Goal: Transaction & Acquisition: Purchase product/service

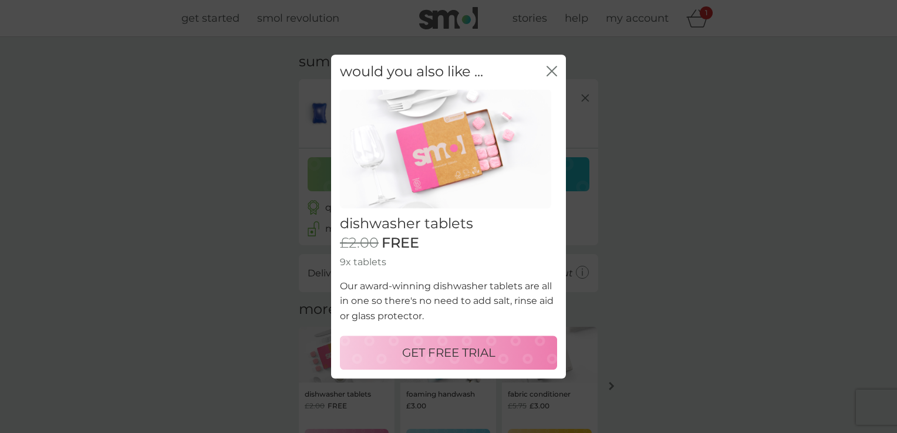
click at [553, 72] on icon "close" at bounding box center [554, 70] width 5 height 9
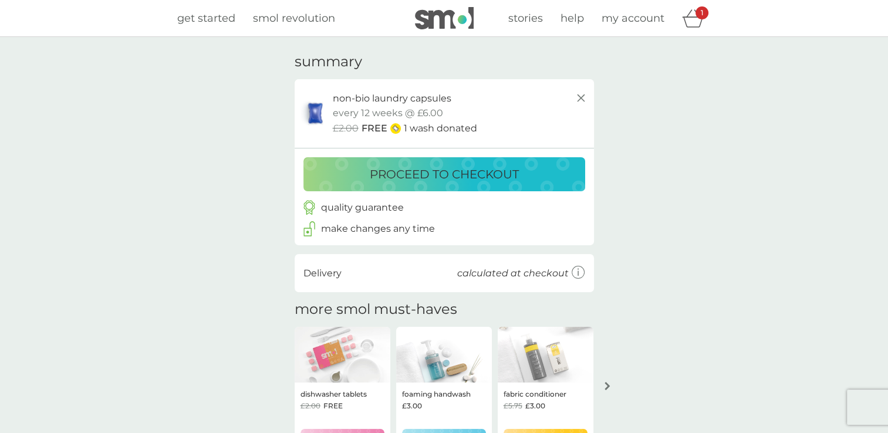
click at [450, 174] on p "proceed to checkout" at bounding box center [444, 174] width 149 height 19
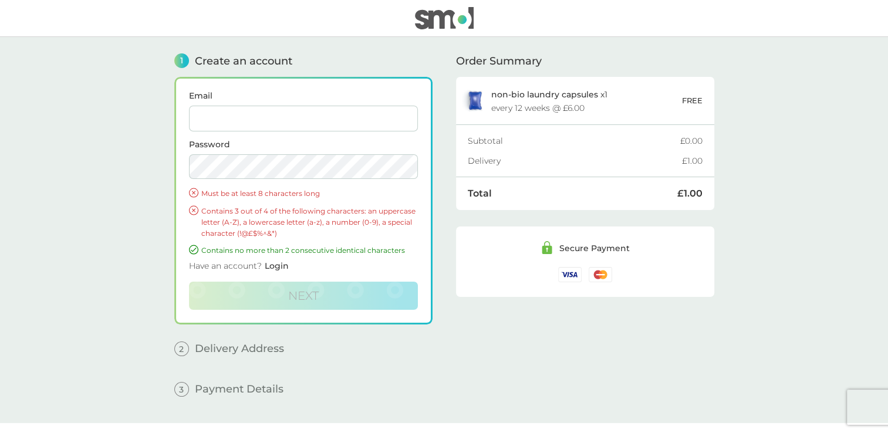
type input "oanamaria27@yahoo.com"
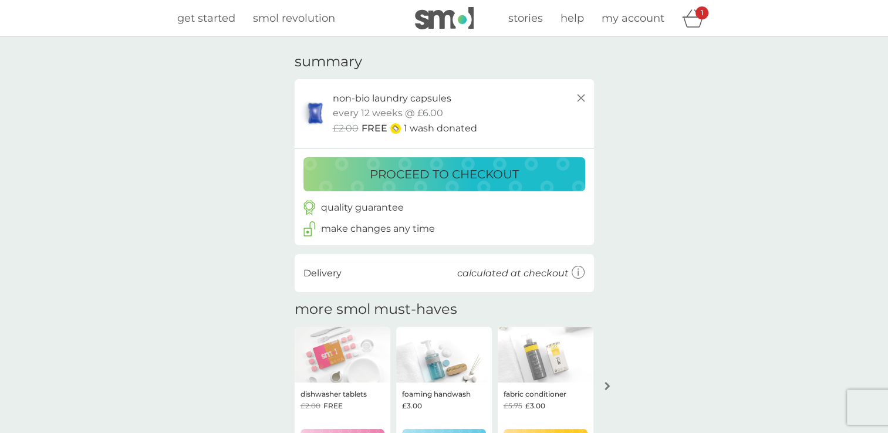
click at [369, 231] on p "make changes any time" at bounding box center [378, 228] width 114 height 15
click at [635, 18] on span "my account" at bounding box center [633, 18] width 63 height 13
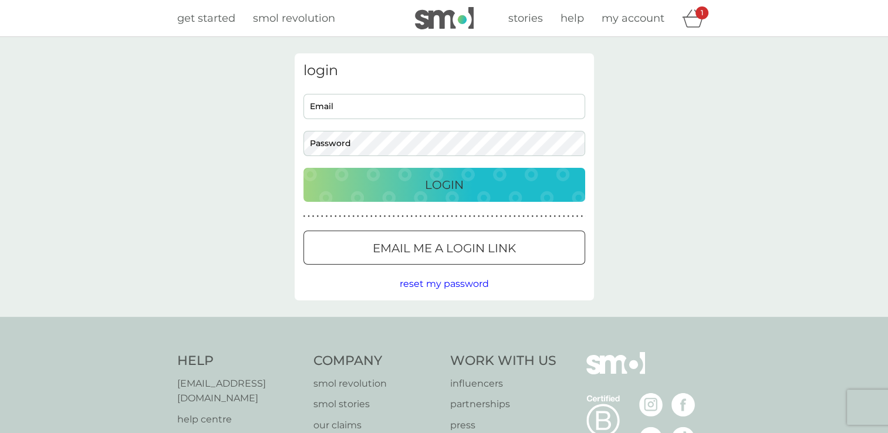
type input "oanamaria27@yahoo.com"
click at [433, 191] on p "Login" at bounding box center [444, 185] width 39 height 19
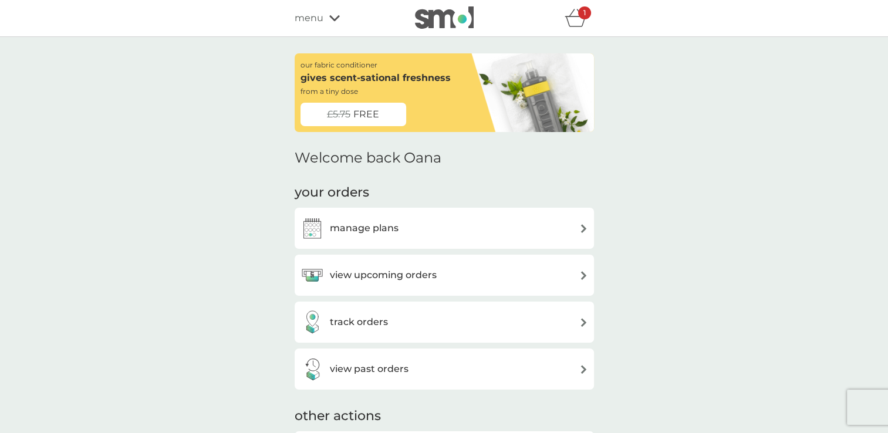
click at [389, 119] on div "£5.75 FREE" at bounding box center [354, 114] width 106 height 23
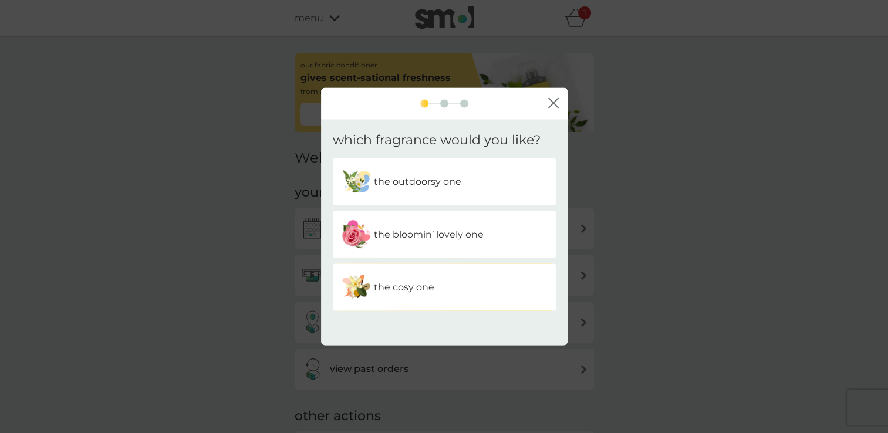
click at [407, 288] on p "the cosy one" at bounding box center [404, 287] width 60 height 15
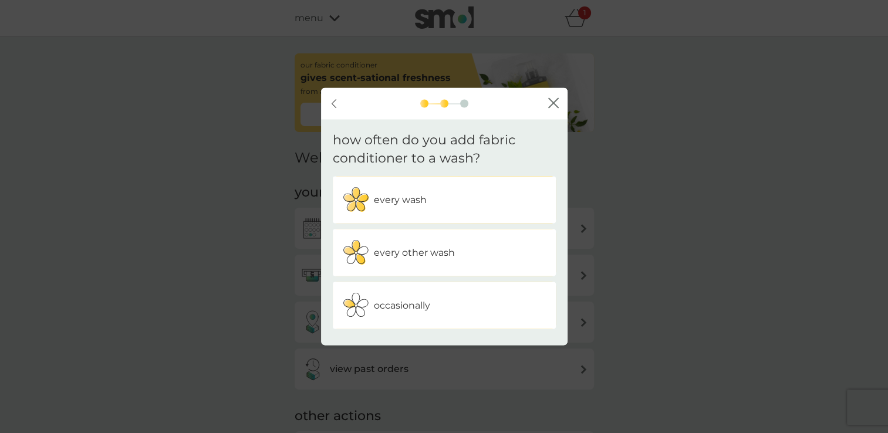
click at [427, 254] on p "every other wash" at bounding box center [414, 252] width 81 height 15
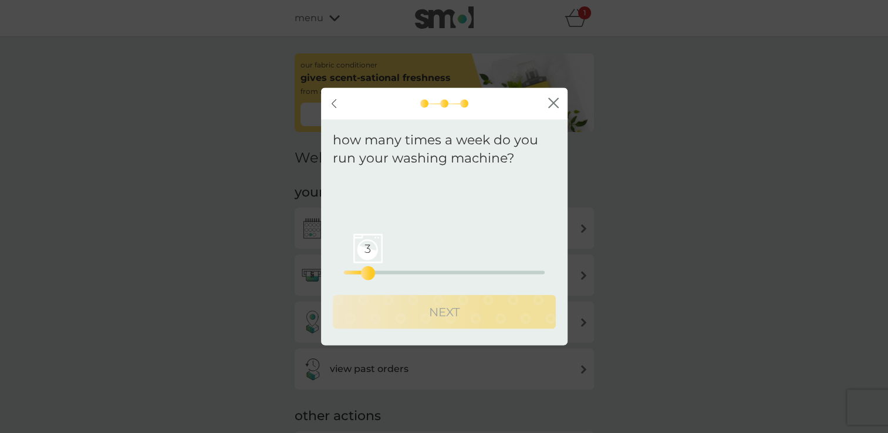
click at [364, 271] on div "3 0 12.5 25" at bounding box center [444, 273] width 201 height 4
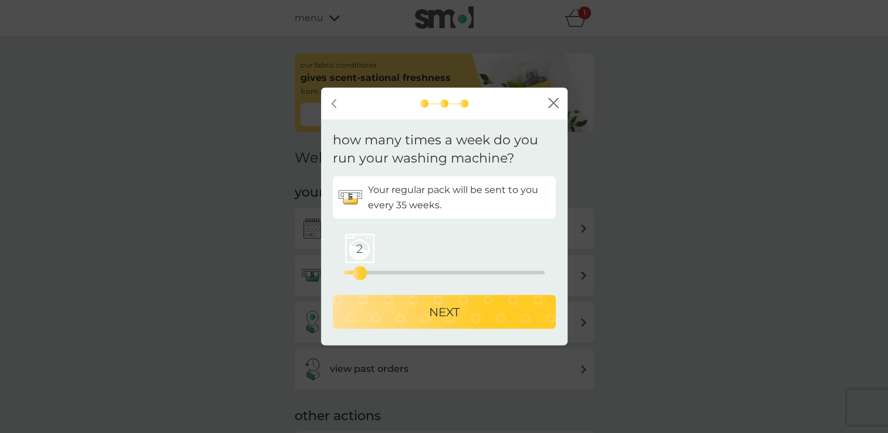
click at [358, 271] on div "2 0 12.5 25" at bounding box center [444, 273] width 201 height 4
click at [446, 309] on p "NEXT" at bounding box center [444, 311] width 31 height 19
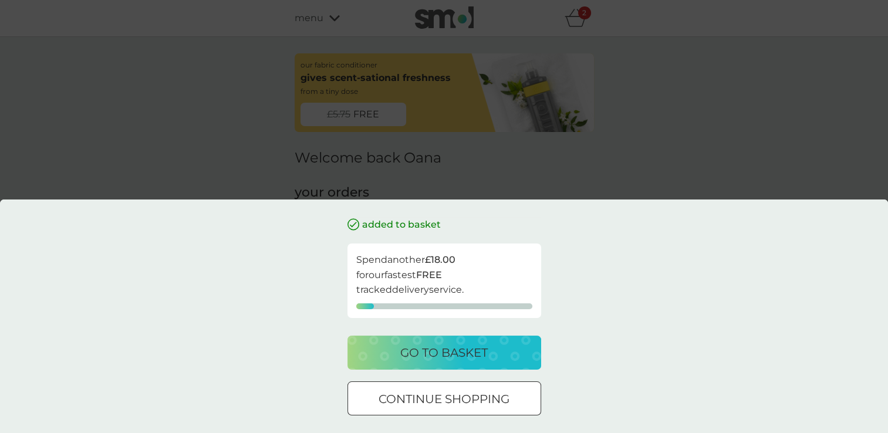
click at [443, 362] on p "go to basket" at bounding box center [443, 352] width 87 height 19
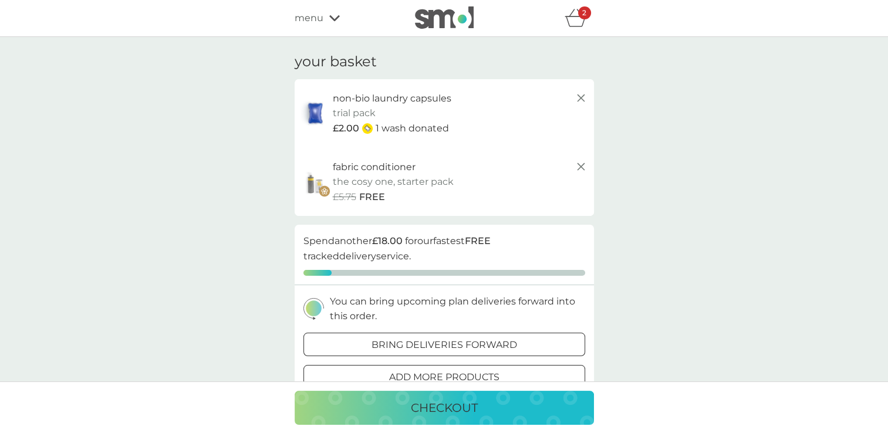
click at [579, 170] on icon at bounding box center [581, 167] width 14 height 14
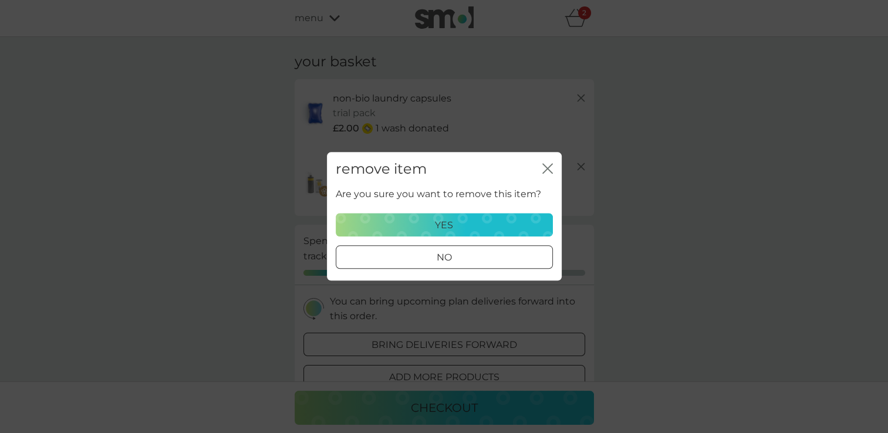
click at [477, 230] on div "yes" at bounding box center [444, 225] width 202 height 15
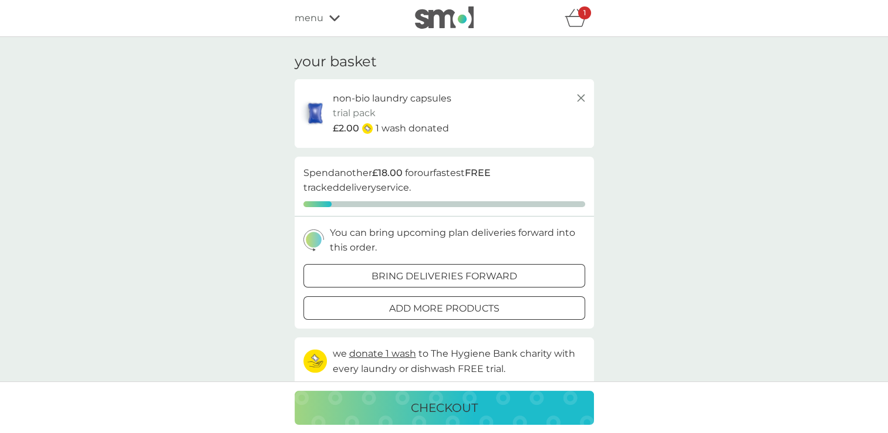
click at [425, 410] on p "checkout" at bounding box center [444, 408] width 67 height 19
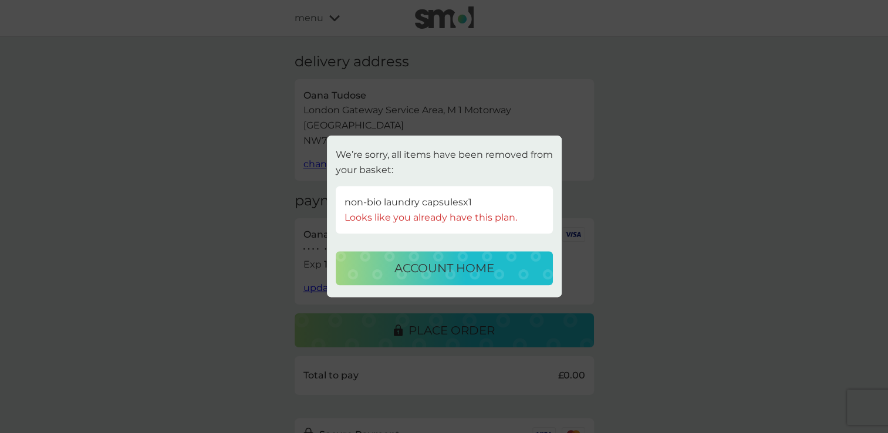
click at [477, 269] on p "account home" at bounding box center [445, 269] width 100 height 19
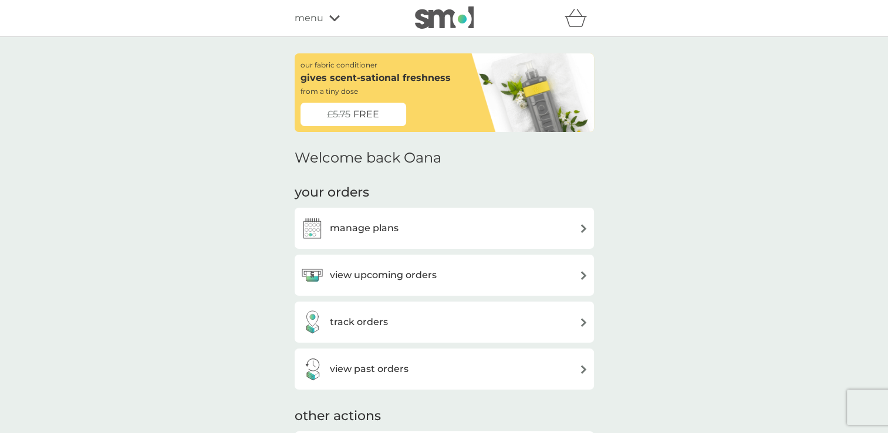
click at [567, 235] on div "manage plans" at bounding box center [445, 228] width 288 height 23
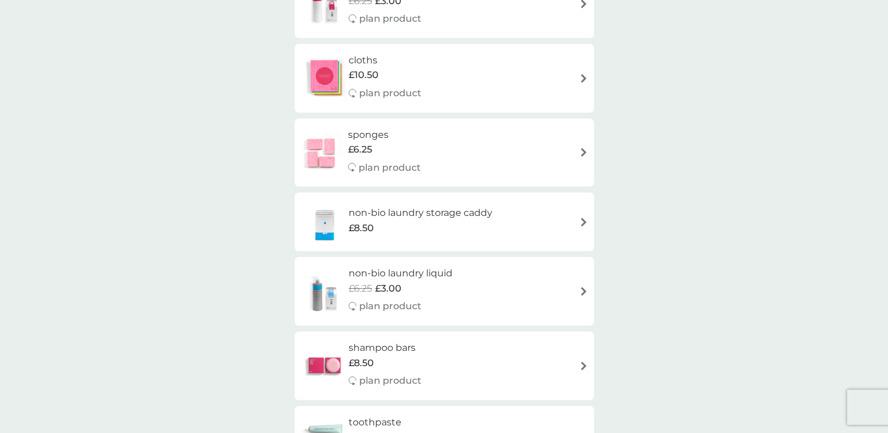
scroll to position [1726, 0]
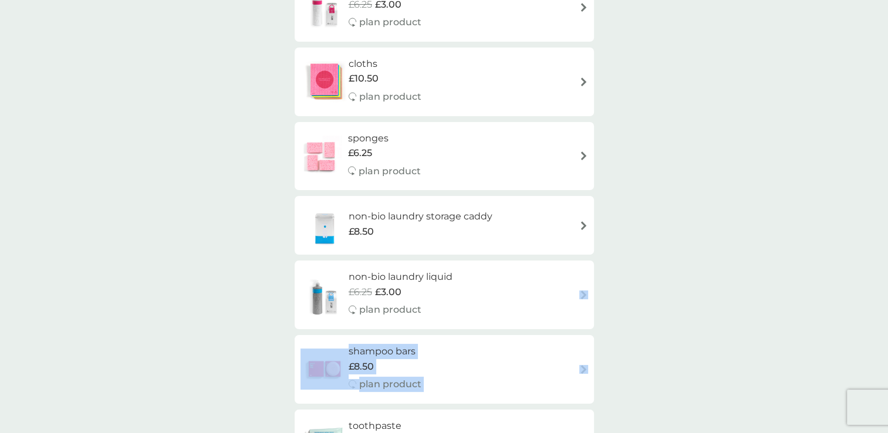
drag, startPoint x: 885, startPoint y: 305, endPoint x: 885, endPoint y: 337, distance: 31.7
drag, startPoint x: 885, startPoint y: 337, endPoint x: 836, endPoint y: 328, distance: 50.1
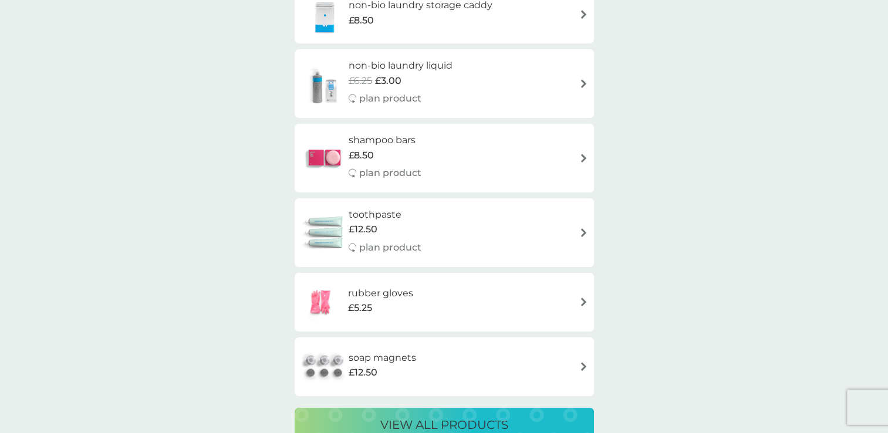
scroll to position [1944, 0]
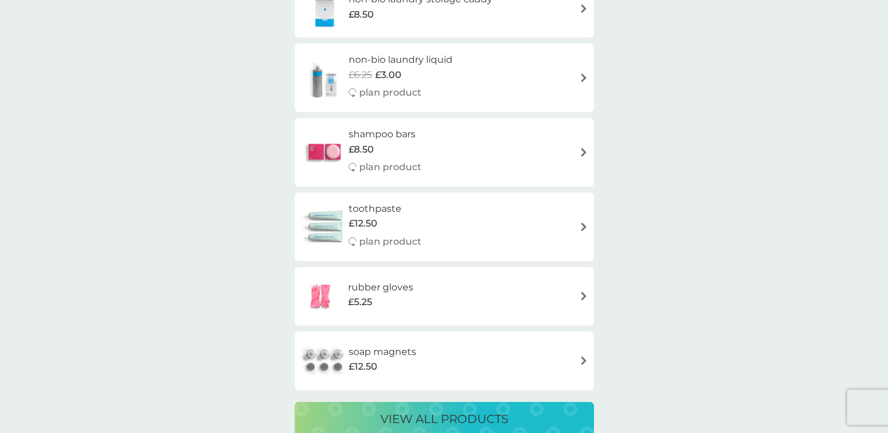
drag, startPoint x: 887, startPoint y: 346, endPoint x: 888, endPoint y: 366, distance: 20.0
